Goal: Transaction & Acquisition: Purchase product/service

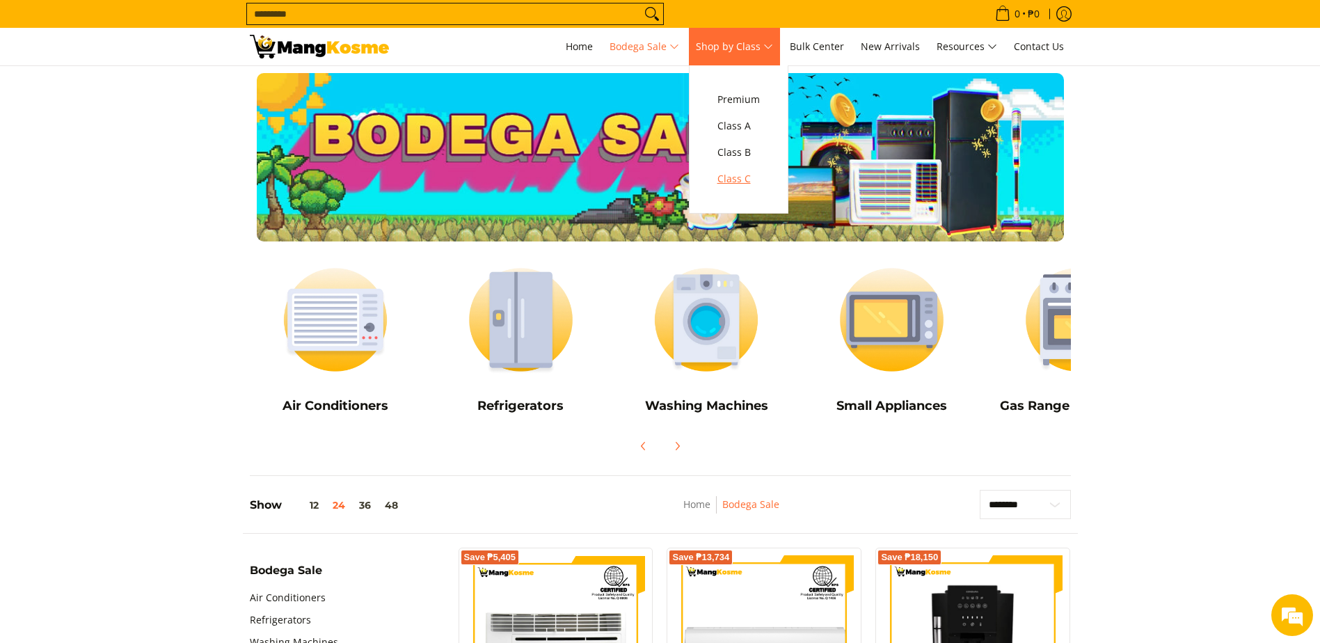
click at [756, 174] on span "Class C" at bounding box center [739, 179] width 42 height 17
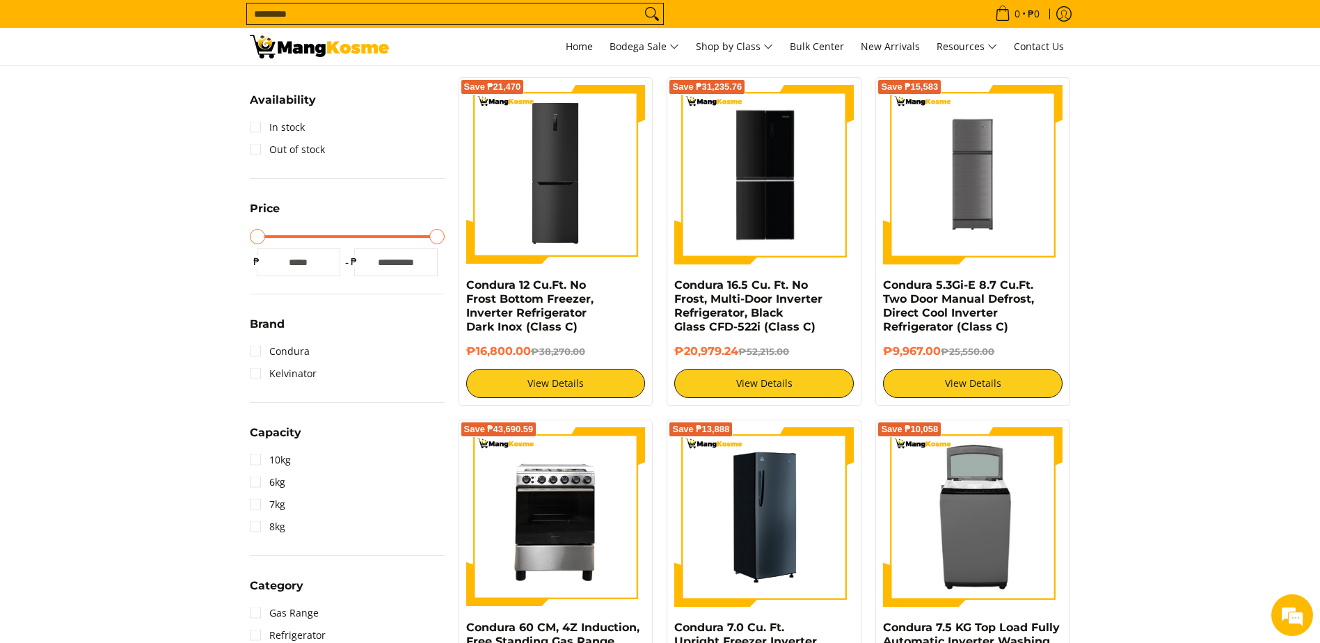
scroll to position [209, 0]
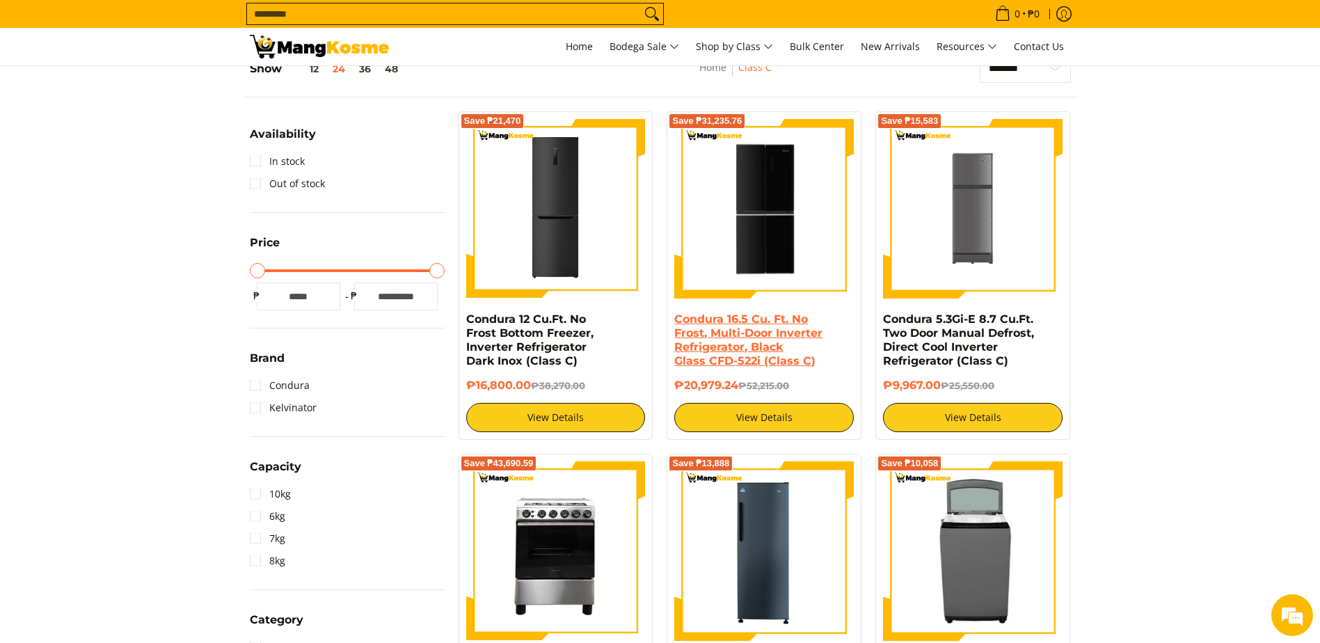
click at [722, 356] on link "Condura 16.5 Cu. Ft. No Frost, Multi-Door Inverter Refrigerator, Black Glass CF…" at bounding box center [748, 339] width 148 height 55
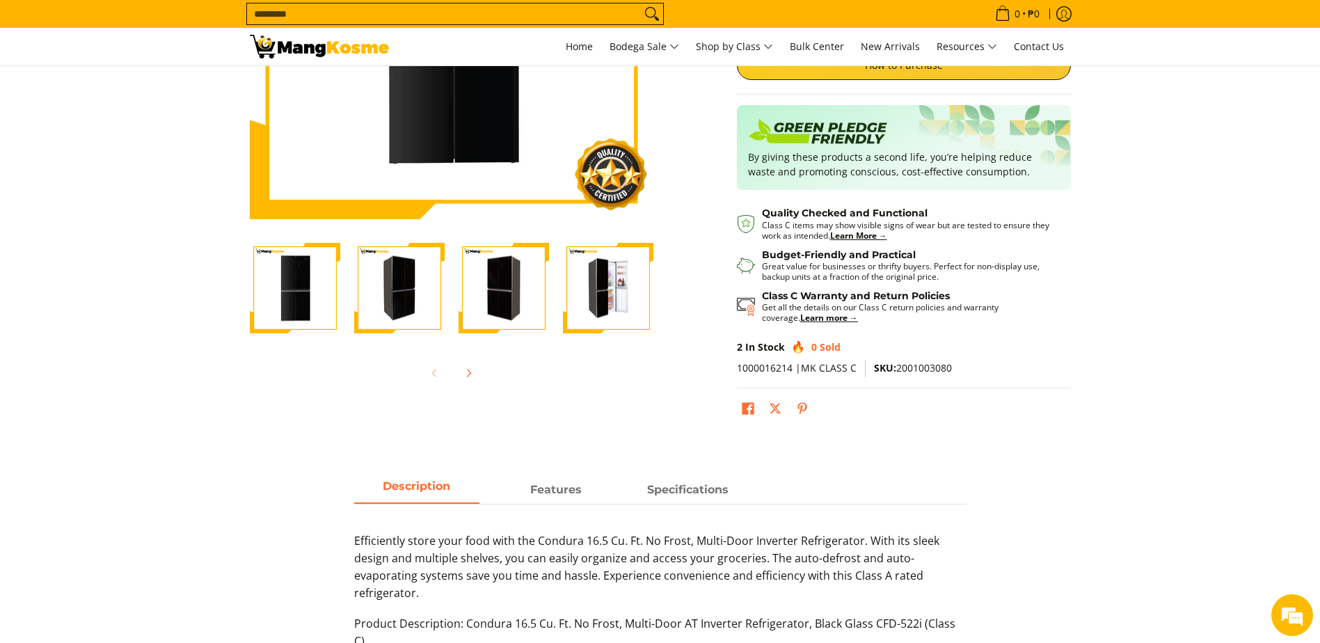
click at [601, 295] on img "Condura 16.5 Cu. Ft. No Frost, Multi-Door Inverter Refrigerator, Black Glass CF…" at bounding box center [608, 288] width 90 height 88
